Goal: Task Accomplishment & Management: Manage account settings

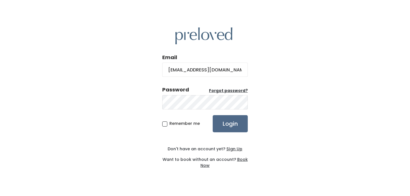
type input "[EMAIL_ADDRESS][DOMAIN_NAME]"
click at [213, 115] on input "Login" at bounding box center [230, 123] width 35 height 17
click at [179, 70] on input "[EMAIL_ADDRESS][DOMAIN_NAME]" at bounding box center [205, 69] width 86 height 14
type input "[EMAIL_ADDRESS][DOMAIN_NAME]"
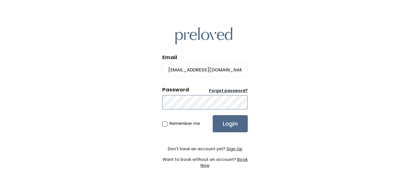
click at [213, 115] on input "Login" at bounding box center [230, 123] width 35 height 17
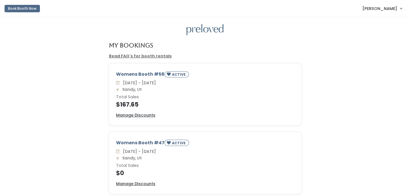
click at [388, 11] on span "Rachel Broederlow" at bounding box center [380, 8] width 35 height 6
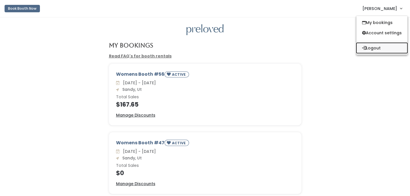
click at [376, 50] on button "Logout" at bounding box center [382, 48] width 51 height 10
